Goal: Complete application form

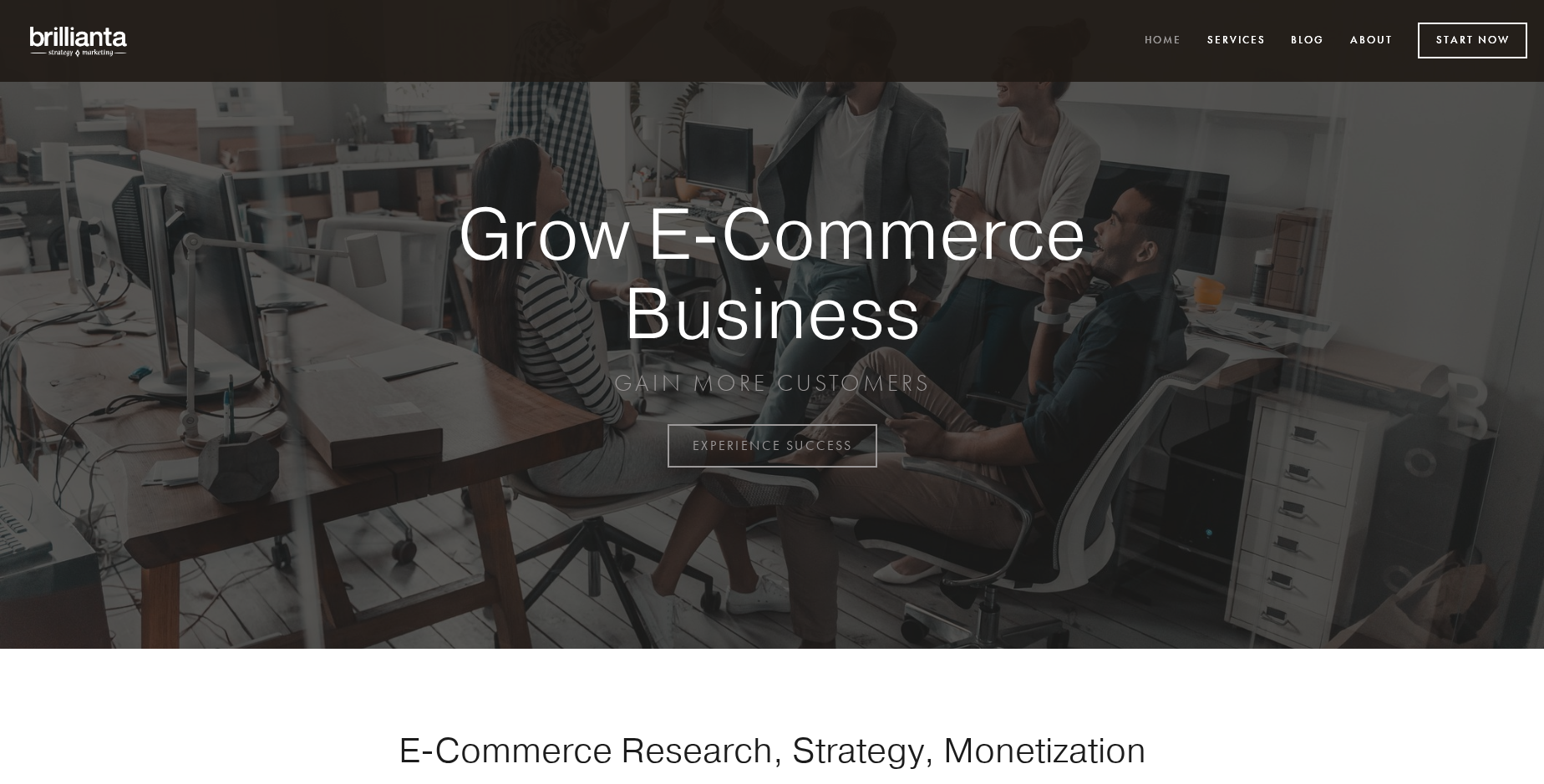
scroll to position [4379, 0]
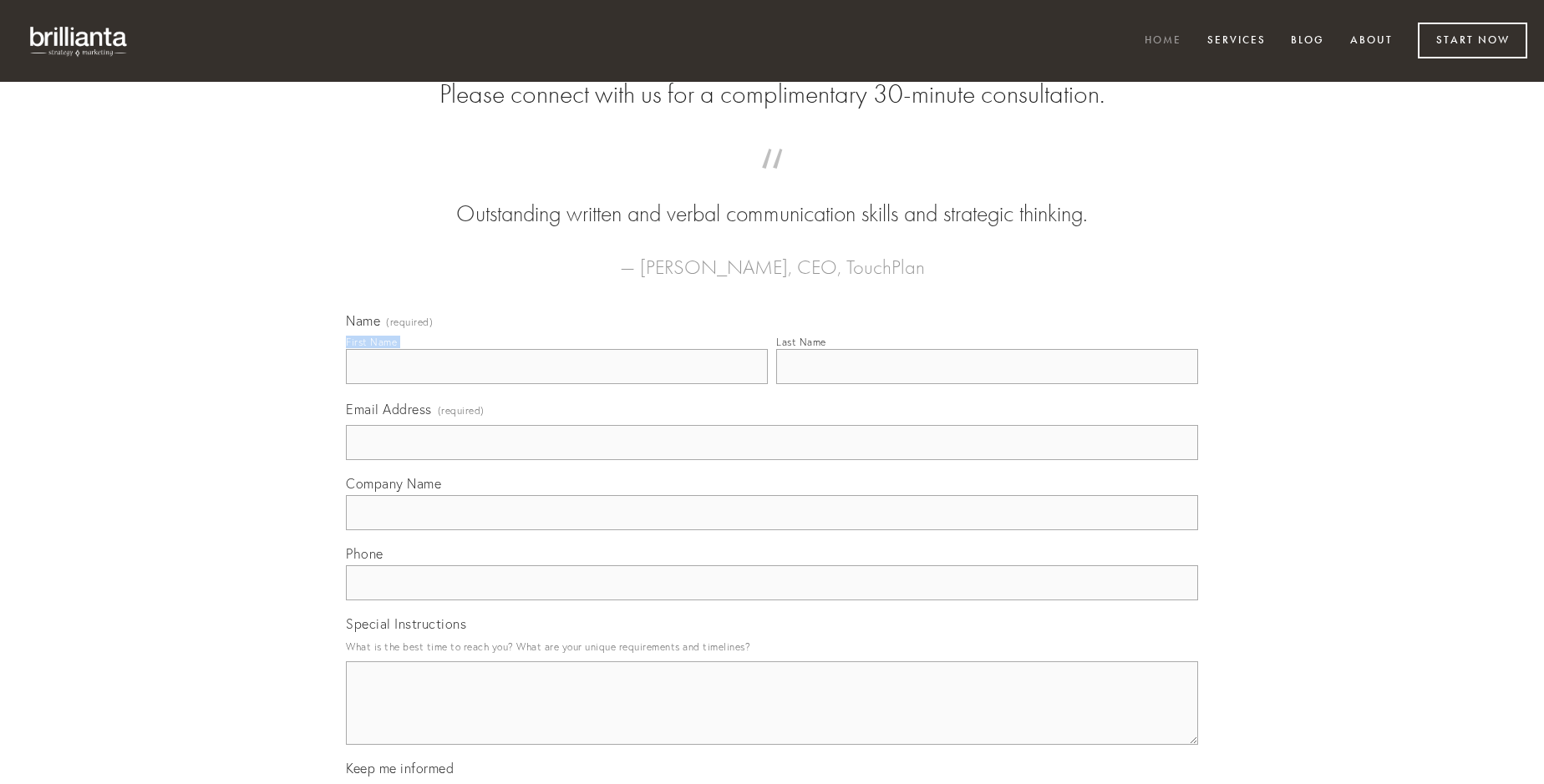
type input "[PERSON_NAME]"
click at [986, 384] on input "Last Name" at bounding box center [986, 366] width 422 height 35
type input "[PERSON_NAME]"
click at [772, 460] on input "Email Address (required)" at bounding box center [772, 442] width 852 height 35
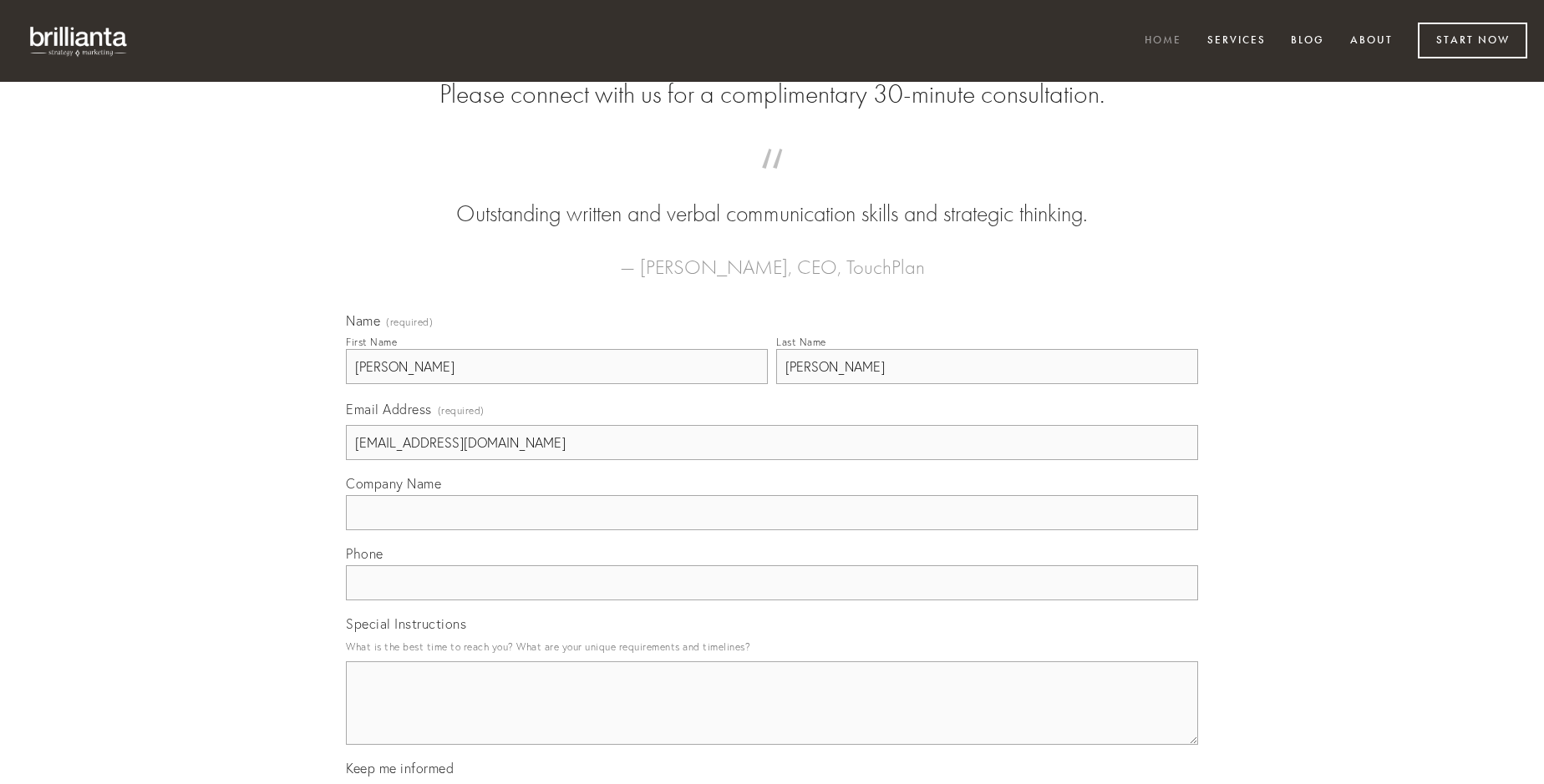
type input "[EMAIL_ADDRESS][DOMAIN_NAME]"
click at [772, 530] on input "Company Name" at bounding box center [772, 512] width 852 height 35
type input "angustus"
click at [772, 601] on input "text" at bounding box center [772, 583] width 852 height 35
click at [772, 718] on textarea "Special Instructions" at bounding box center [772, 703] width 852 height 84
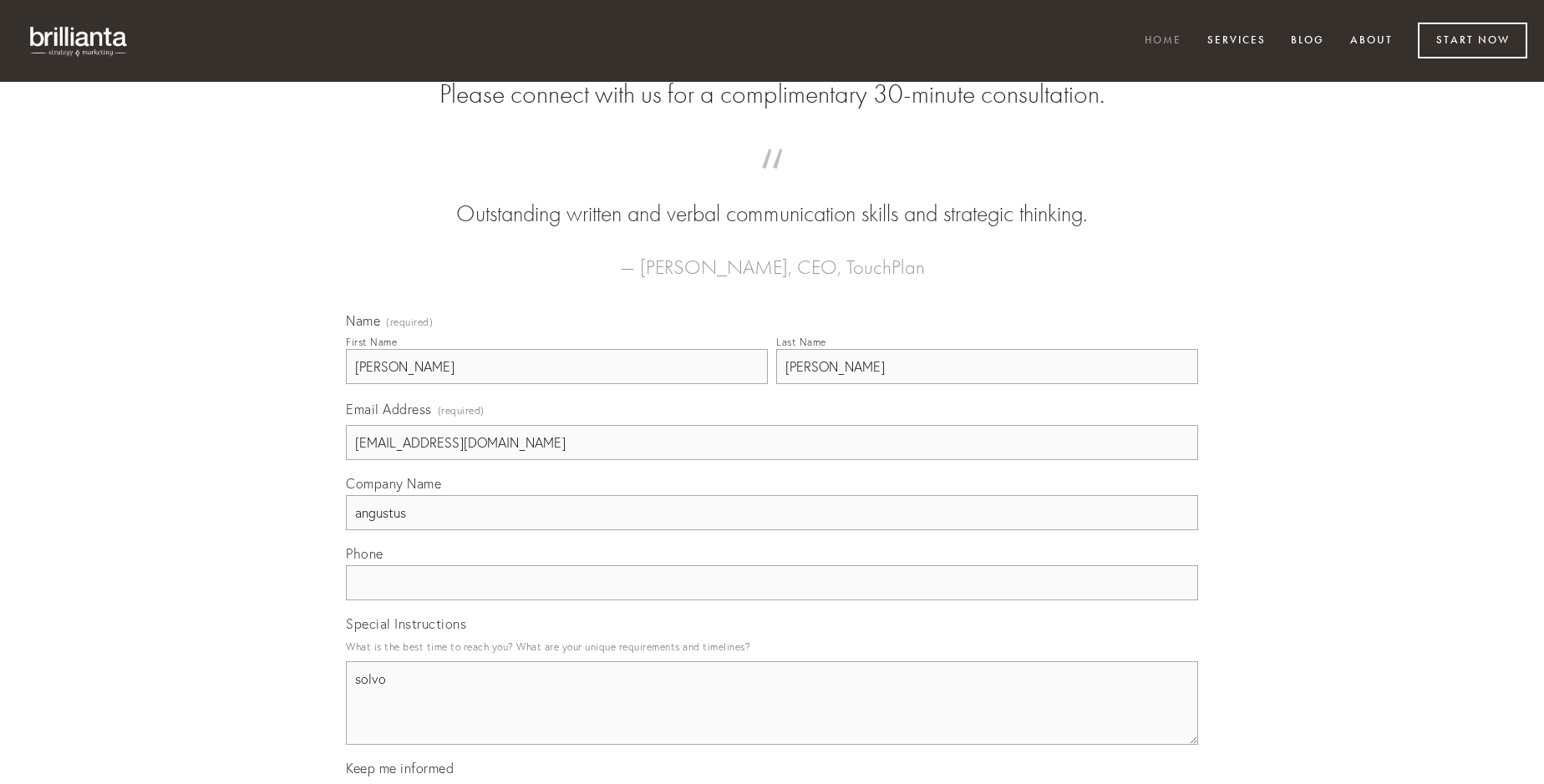
type textarea "solvo"
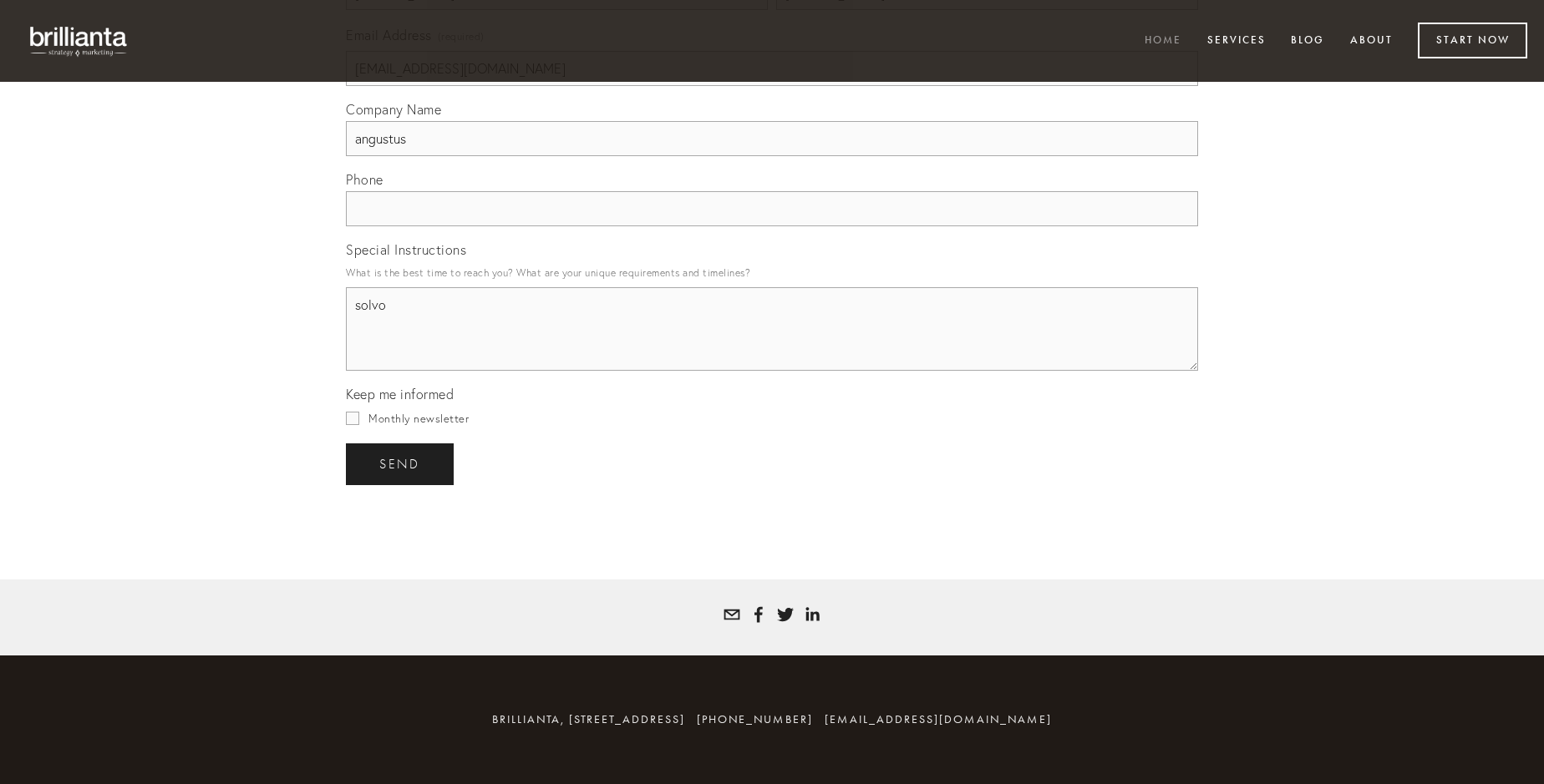
click at [401, 464] on span "send" at bounding box center [400, 464] width 41 height 15
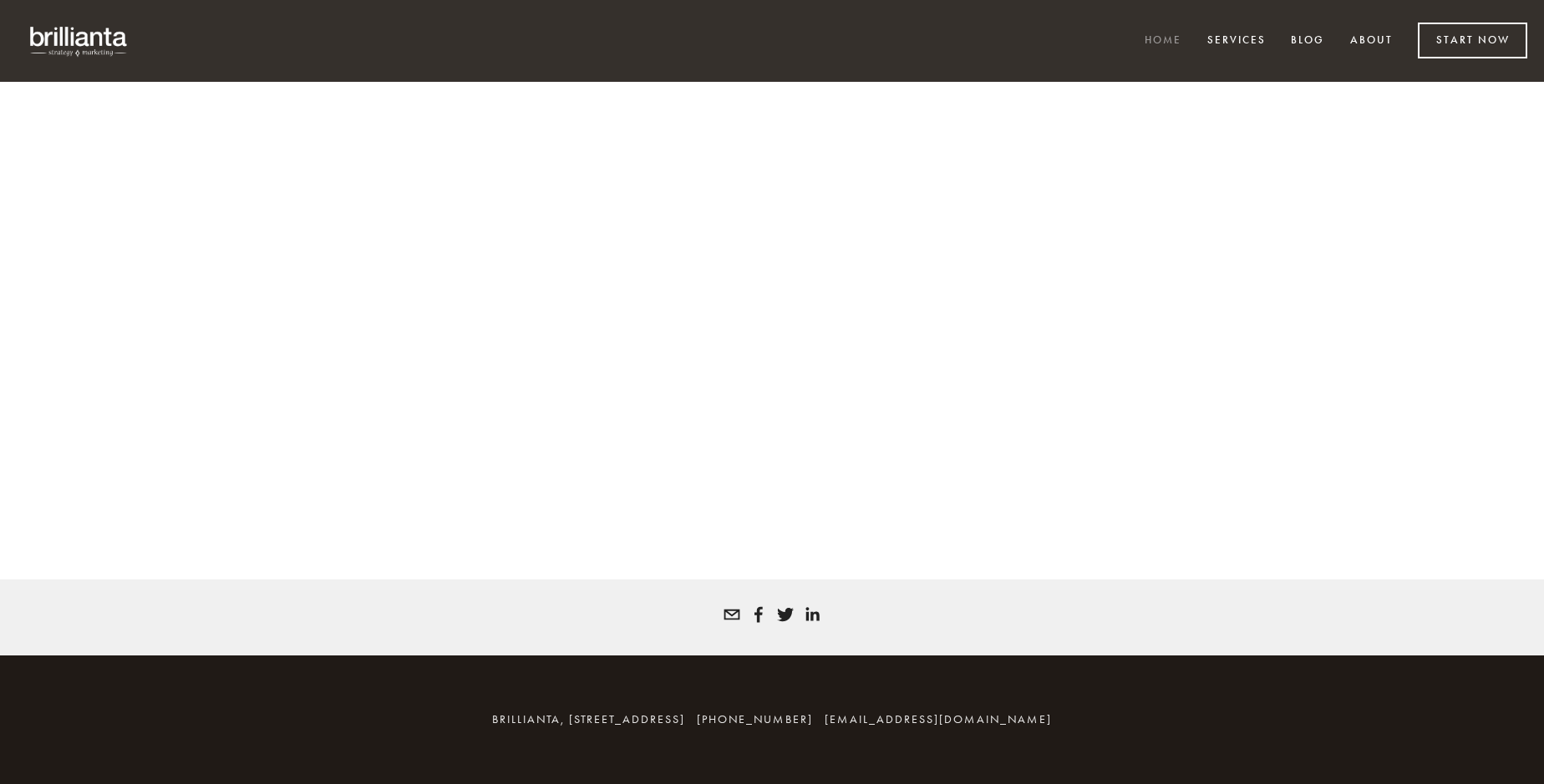
scroll to position [4356, 0]
